Goal: Task Accomplishment & Management: Manage account settings

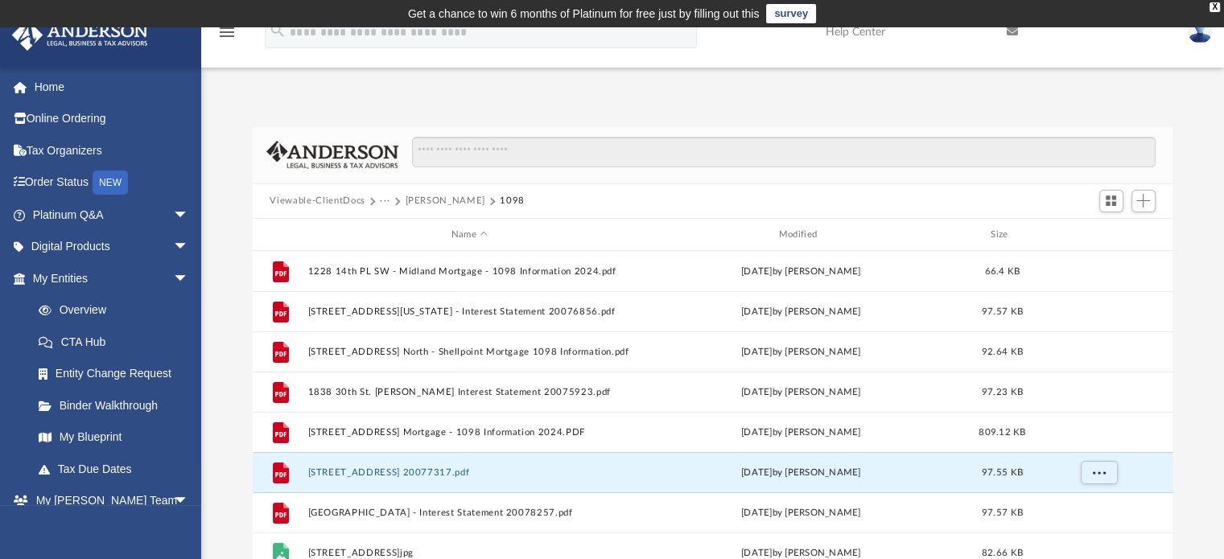
click at [338, 194] on button "Viewable-ClientDocs" at bounding box center [317, 201] width 95 height 14
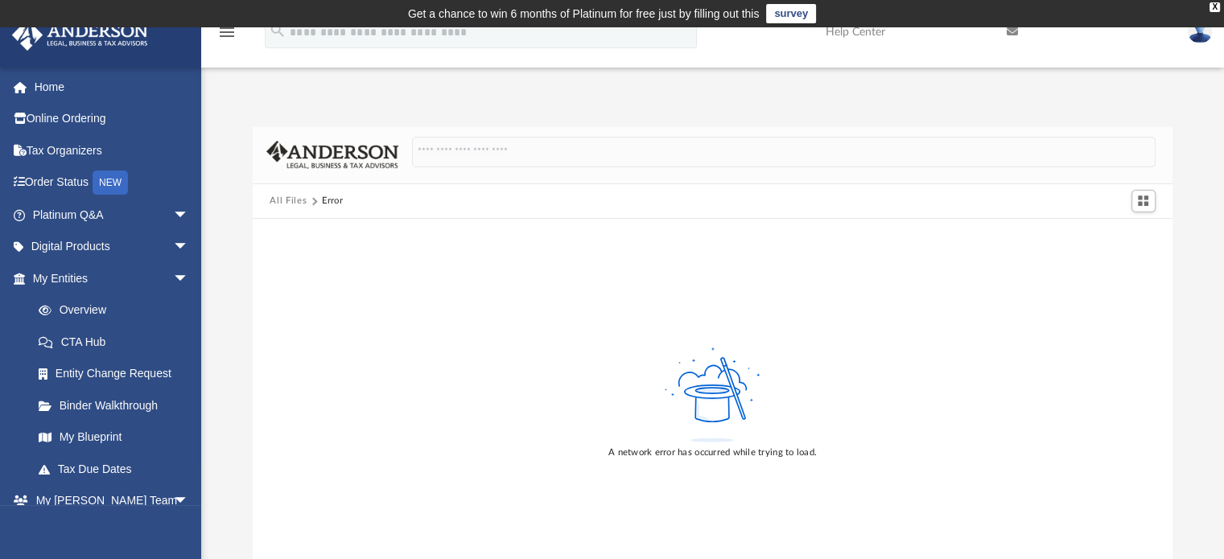
click at [288, 199] on button "All Files" at bounding box center [288, 201] width 37 height 14
click at [55, 154] on link "Tax Organizers" at bounding box center [112, 150] width 202 height 32
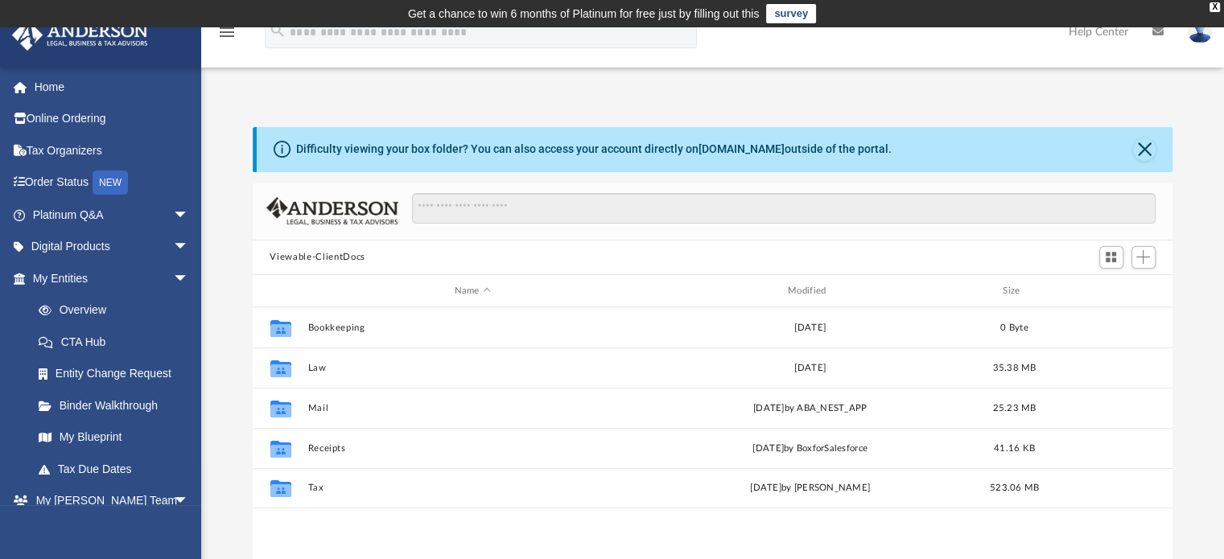
scroll to position [353, 908]
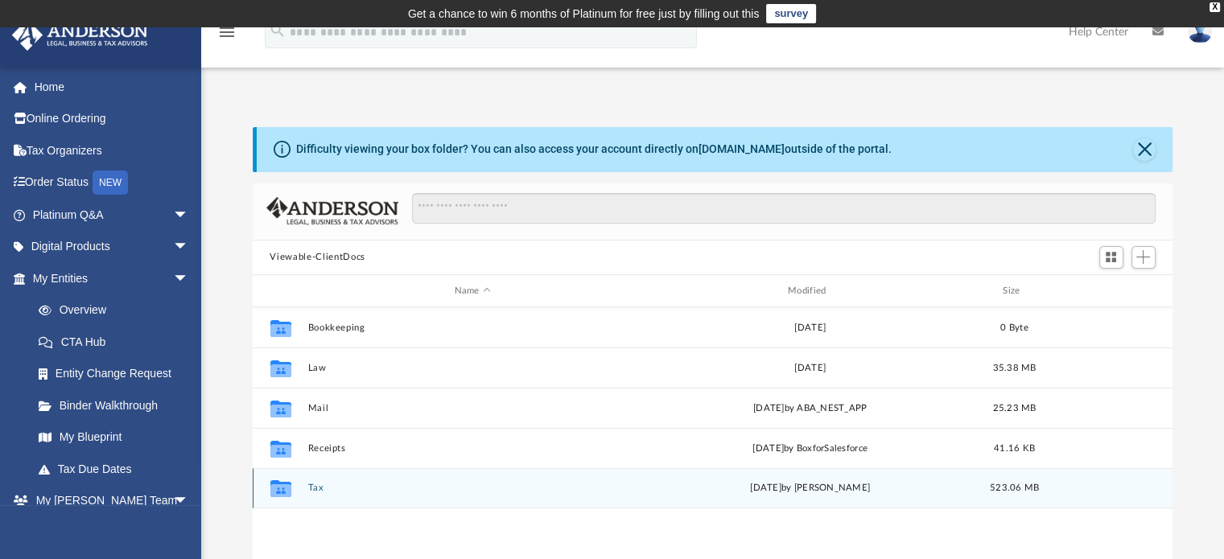
click at [319, 492] on button "Tax" at bounding box center [472, 489] width 330 height 10
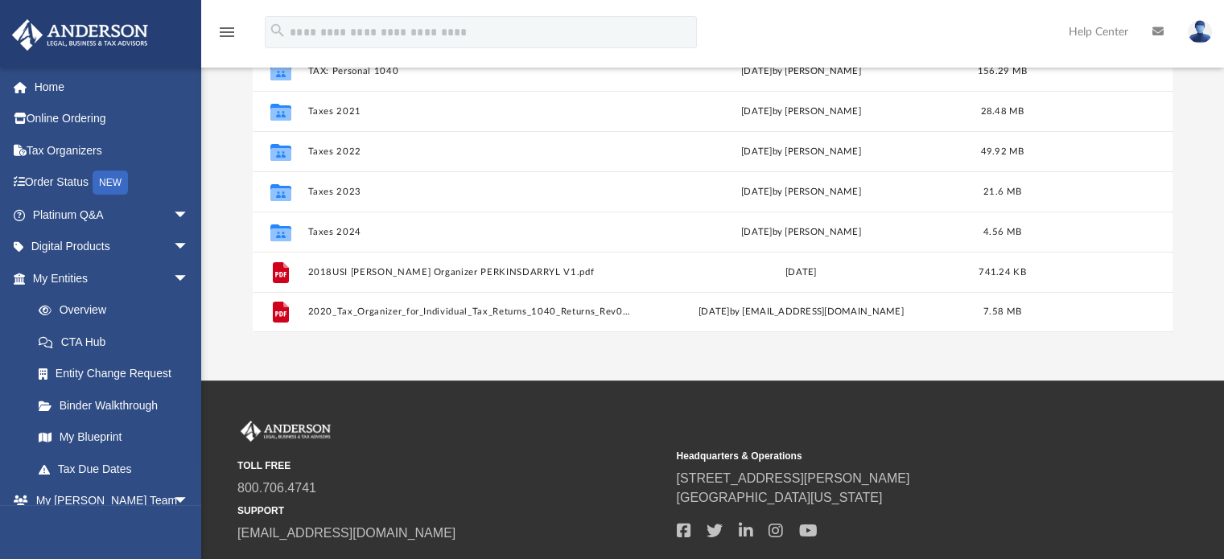
scroll to position [330, 0]
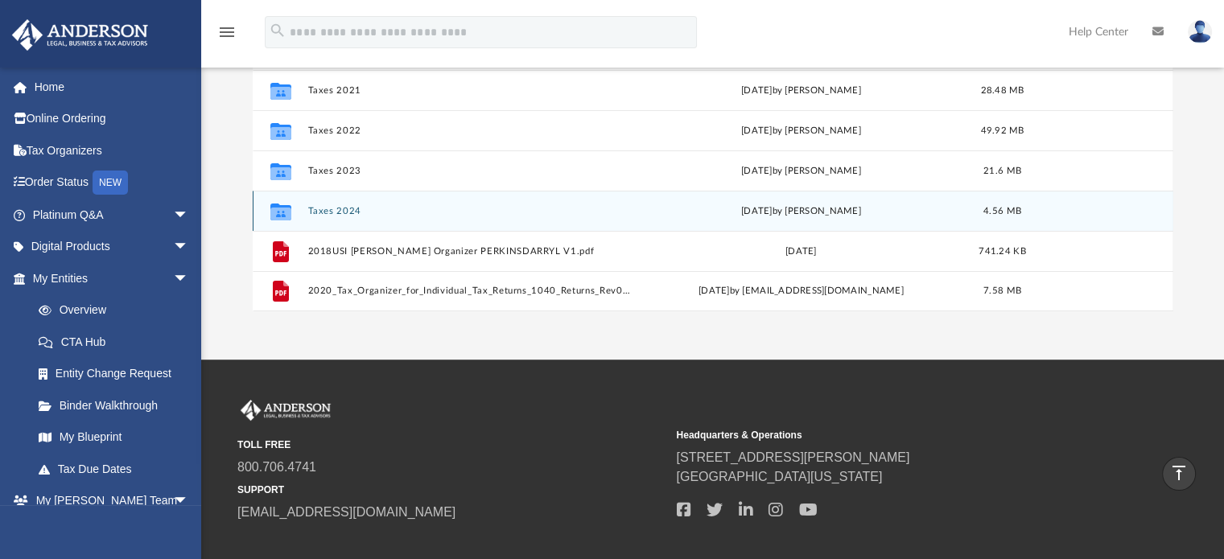
click at [343, 209] on button "Taxes 2024" at bounding box center [469, 211] width 324 height 10
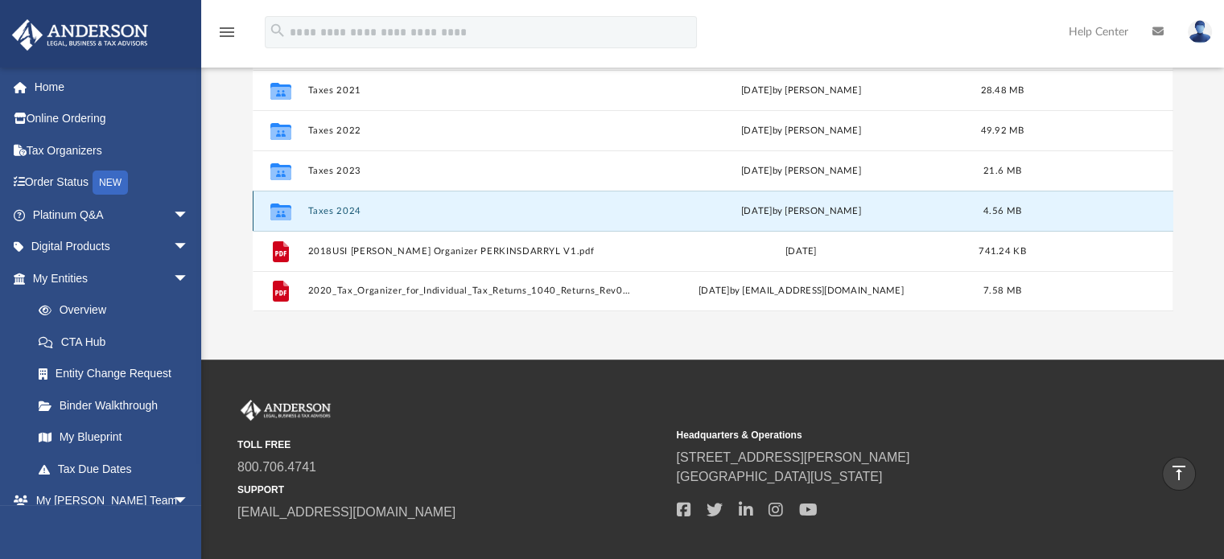
scroll to position [0, 0]
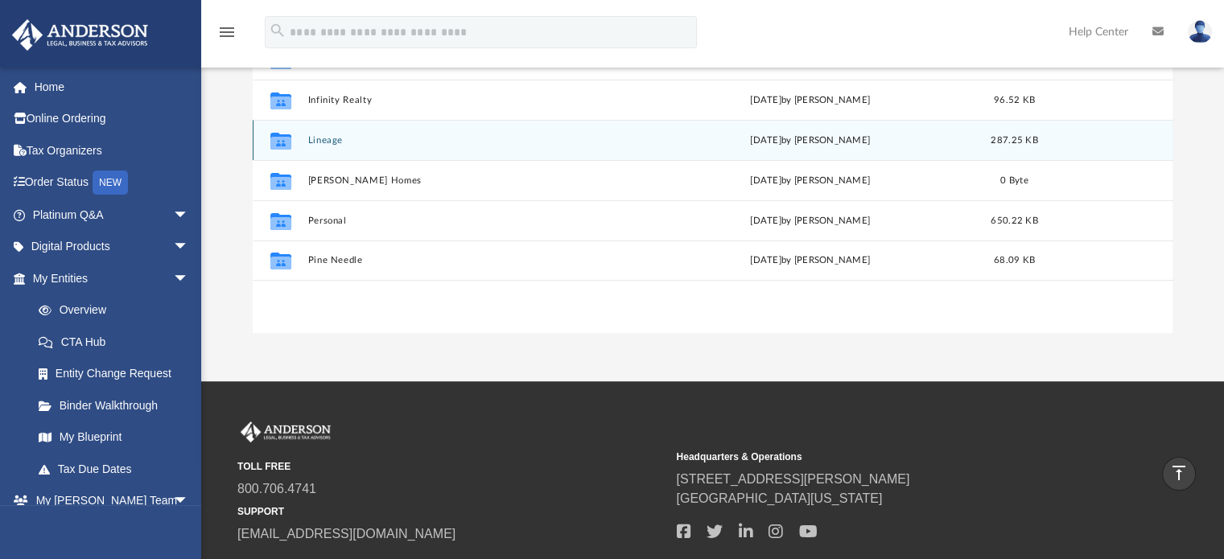
click at [328, 136] on button "Lineage" at bounding box center [472, 140] width 330 height 10
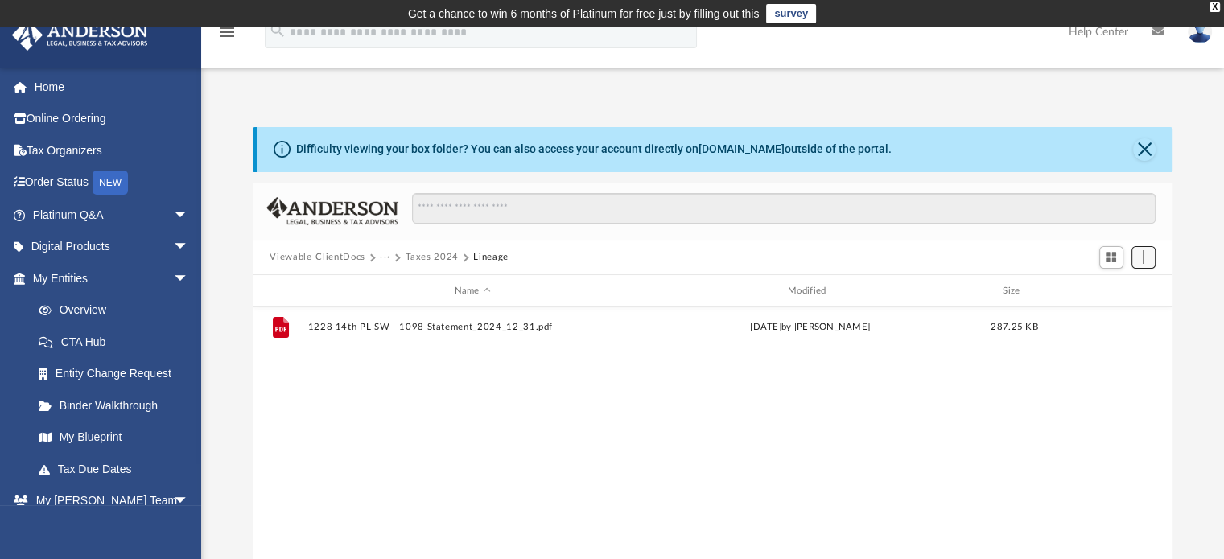
click at [1143, 260] on span "Add" at bounding box center [1143, 257] width 14 height 14
click at [1111, 287] on li "Upload" at bounding box center [1120, 289] width 52 height 17
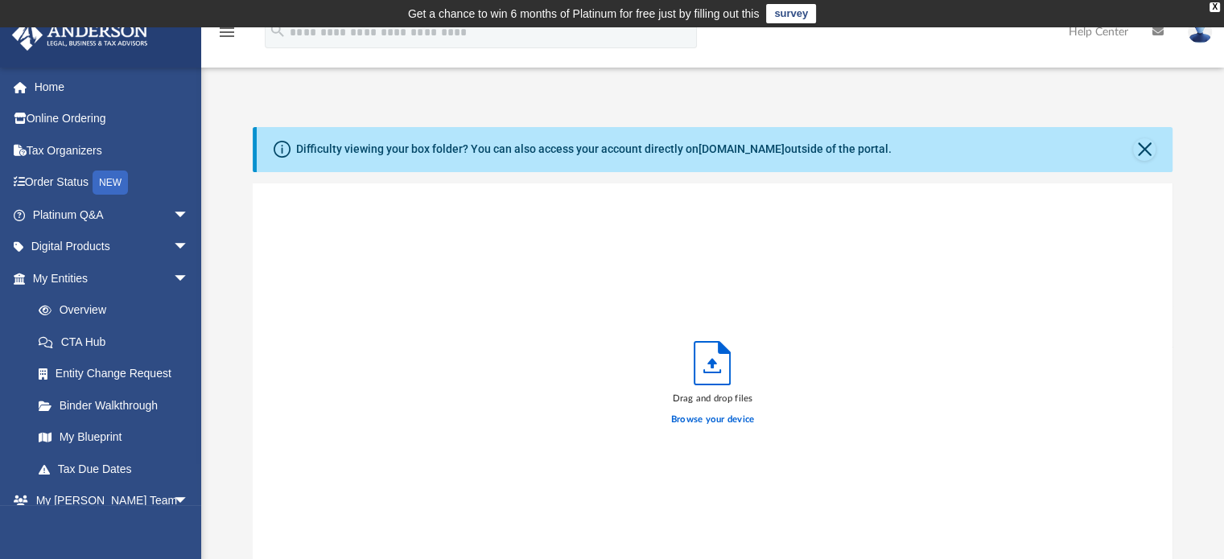
scroll to position [396, 908]
click at [706, 418] on label "Browse your device" at bounding box center [713, 420] width 84 height 14
click at [0, 0] on input "Browse your device" at bounding box center [0, 0] width 0 height 0
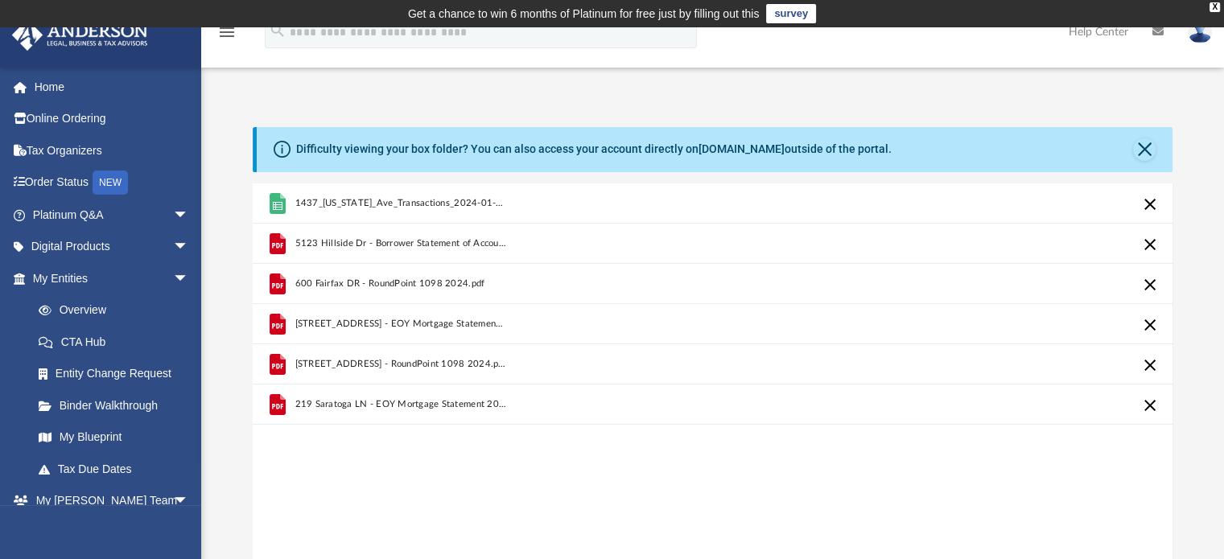
scroll to position [418, 0]
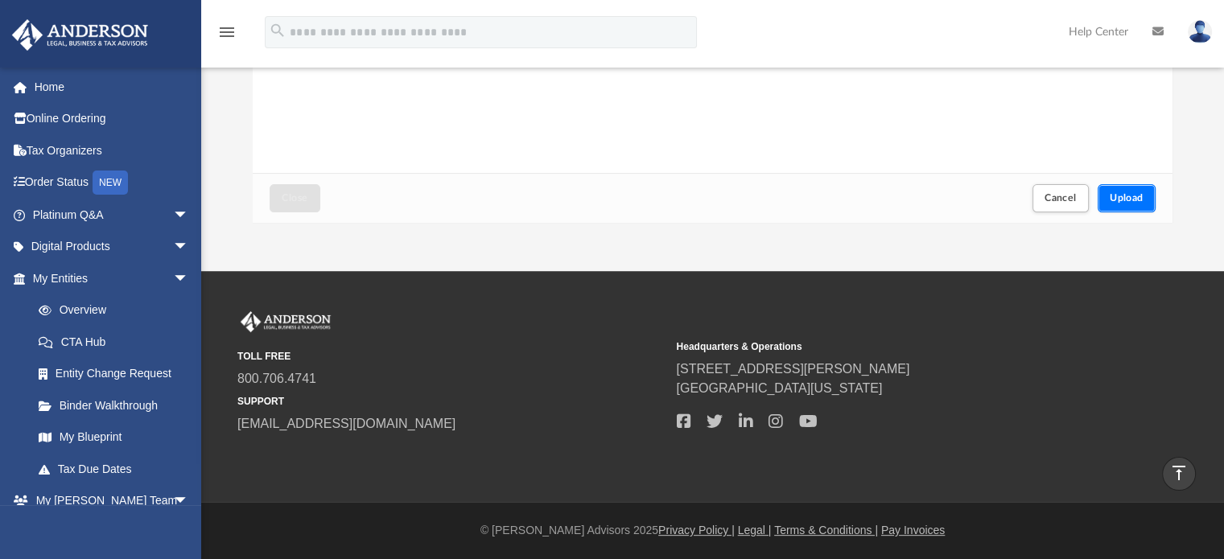
click at [1133, 202] on span "Upload" at bounding box center [1127, 198] width 34 height 10
